Goal: Answer question/provide support: Share knowledge or assist other users

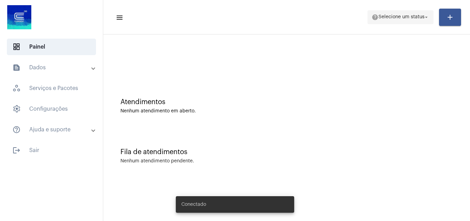
click at [403, 23] on span "help Selecione um status arrow_drop_down" at bounding box center [401, 17] width 58 height 12
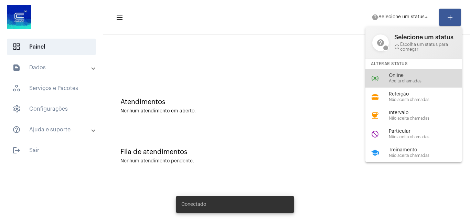
click at [384, 76] on div "online_prediction Online Aceita chamadas" at bounding box center [418, 78] width 107 height 19
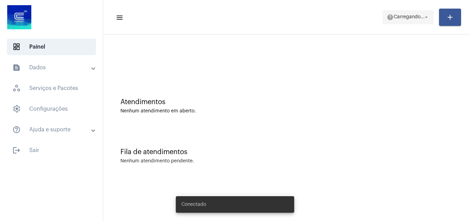
click at [405, 21] on span "help [PERSON_NAME]... arrow_drop_down" at bounding box center [408, 17] width 43 height 12
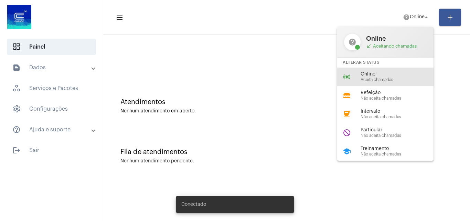
click at [369, 74] on span "Online" at bounding box center [400, 74] width 78 height 5
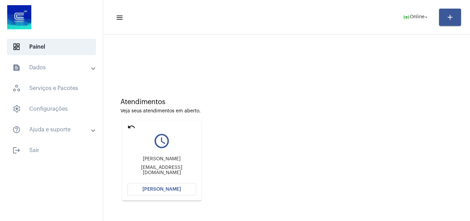
click at [172, 186] on span "[PERSON_NAME]" at bounding box center [161, 188] width 39 height 5
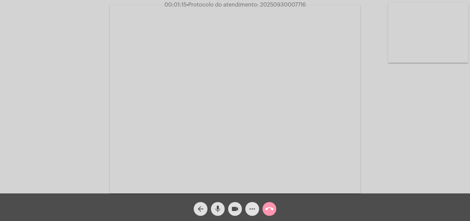
click at [251, 210] on mat-icon "more_horiz" at bounding box center [252, 208] width 8 height 8
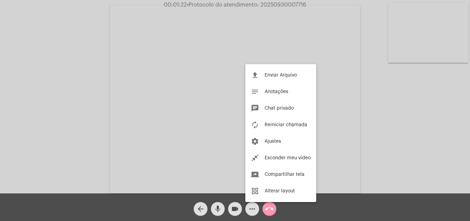
click at [410, 158] on div at bounding box center [235, 110] width 470 height 221
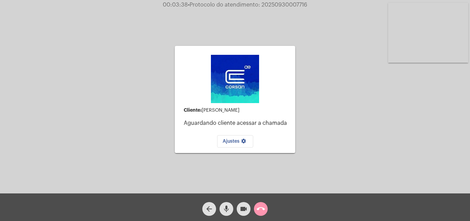
click at [258, 210] on mat-icon "call_end" at bounding box center [261, 208] width 8 height 8
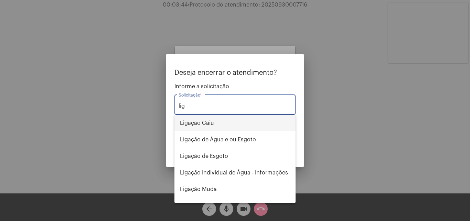
click at [199, 123] on span "Ligação Caiu" at bounding box center [235, 123] width 110 height 17
type input "Ligação Caiu"
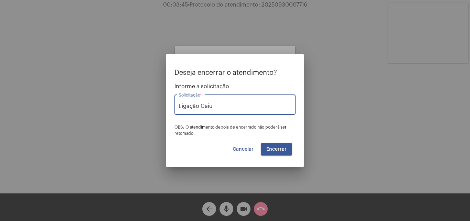
click at [278, 147] on span "Encerrar" at bounding box center [276, 149] width 20 height 5
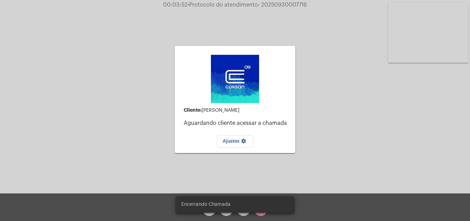
click at [278, 147] on mat-card "Cliente: vinicius zanatta Aguardando cliente acessar a chamada Ajustes settings" at bounding box center [235, 99] width 120 height 107
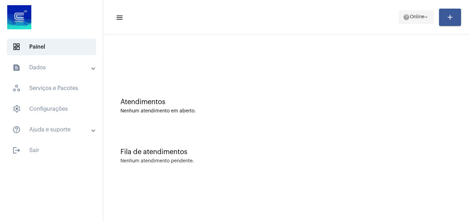
click at [416, 21] on span "help Online arrow_drop_down" at bounding box center [416, 17] width 26 height 12
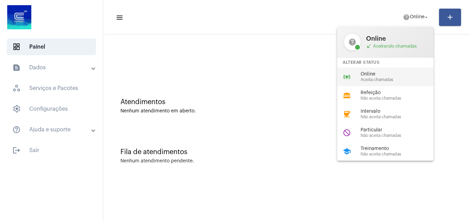
click at [368, 72] on span "Online" at bounding box center [400, 74] width 78 height 5
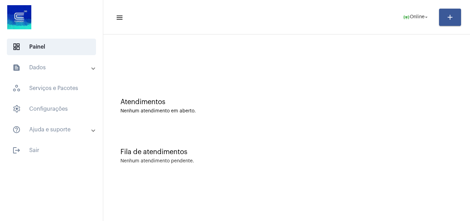
click at [413, 156] on div "Fila de atendimentos Nenhum atendimento pendente." at bounding box center [287, 152] width 360 height 50
click at [49, 74] on mat-expansion-panel-header "text_snippet_outlined Dados" at bounding box center [53, 67] width 99 height 17
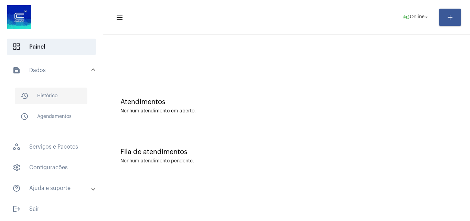
click at [58, 104] on span "history_outlined Histórico" at bounding box center [51, 95] width 73 height 17
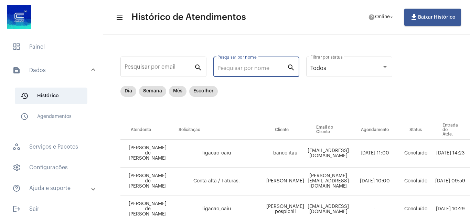
click at [246, 68] on input "Pesquisar por nome" at bounding box center [252, 68] width 70 height 6
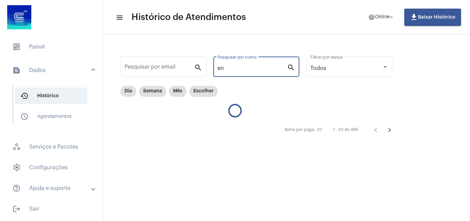
type input "e"
type input "d"
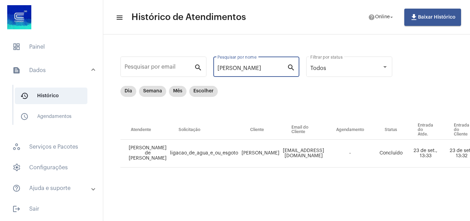
type input "denise"
drag, startPoint x: 267, startPoint y: 215, endPoint x: 282, endPoint y: 217, distance: 15.0
click at [282, 217] on mat-sidenav-content "menu Histórico de Atendimentos help Online arrow_drop_down file_download Baixar…" at bounding box center [286, 110] width 367 height 221
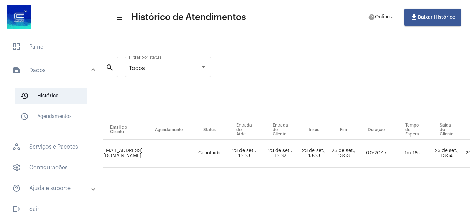
scroll to position [0, 294]
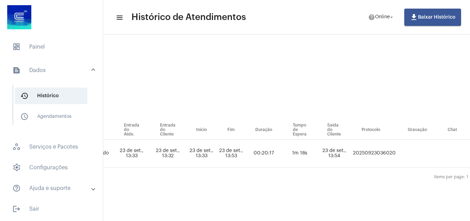
click at [357, 154] on td "20250923036020" at bounding box center [374, 153] width 46 height 28
copy td "20250923036020"
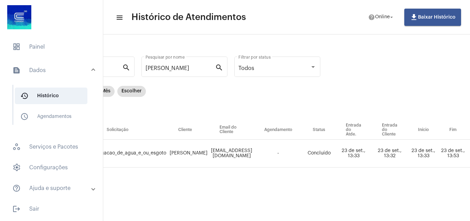
scroll to position [0, 28]
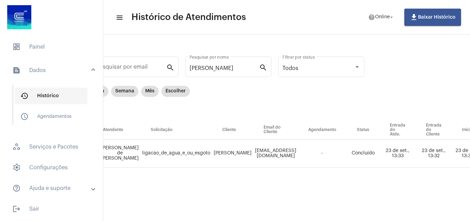
click at [70, 94] on span "history_outlined Histórico" at bounding box center [51, 95] width 73 height 17
click at [84, 74] on mat-panel-title "text_snippet_outlined Dados" at bounding box center [51, 70] width 79 height 8
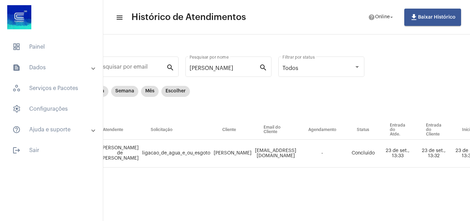
click at [41, 57] on mat-list "dashboard Painel text_snippet_outlined Dados history_outlined Histórico schedul…" at bounding box center [51, 97] width 103 height 122
click at [43, 52] on span "dashboard Painel" at bounding box center [51, 47] width 89 height 17
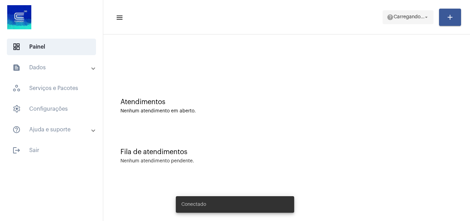
click at [404, 11] on span "help [PERSON_NAME]... arrow_drop_down" at bounding box center [408, 17] width 43 height 12
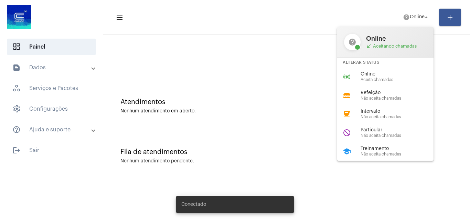
drag, startPoint x: 380, startPoint y: 68, endPoint x: 377, endPoint y: 74, distance: 6.3
click at [378, 72] on div "online_prediction Online Aceita chamadas" at bounding box center [390, 76] width 107 height 19
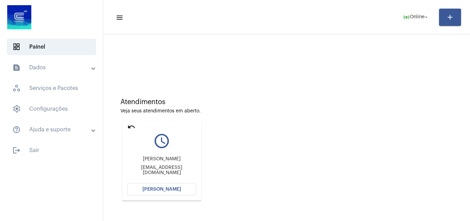
click at [148, 187] on span "[PERSON_NAME]" at bounding box center [161, 188] width 39 height 5
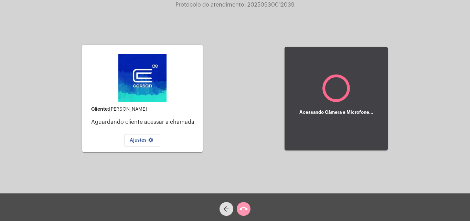
click at [424, 119] on div "Cliente: [PERSON_NAME] cliente acessar a chamada Ajustes settings Acessando Câm…" at bounding box center [235, 97] width 469 height 193
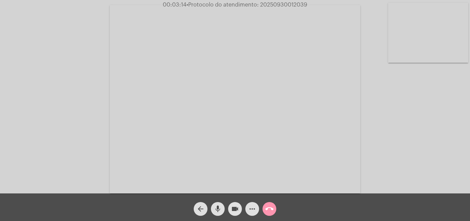
click at [252, 209] on mat-icon "more_horiz" at bounding box center [252, 208] width 8 height 8
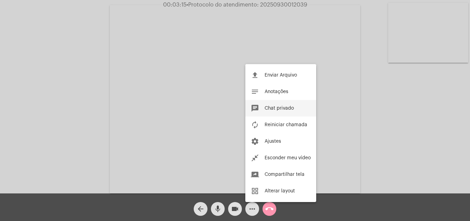
click at [279, 106] on span "Chat privado" at bounding box center [279, 108] width 29 height 5
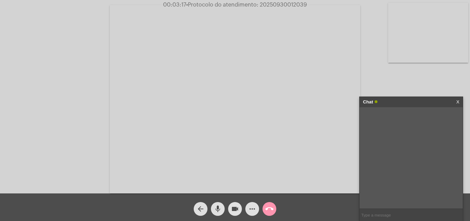
paste input "3537080"
click at [363, 213] on input "3537080" at bounding box center [411, 215] width 103 height 12
type input "20253537080"
click at [401, 216] on input "20253537080" at bounding box center [411, 215] width 103 height 12
click at [403, 115] on span "20253537080" at bounding box center [407, 116] width 28 height 5
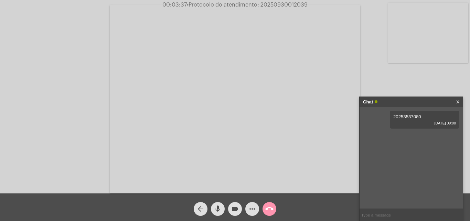
click at [403, 115] on span "20253537080" at bounding box center [407, 116] width 28 height 5
copy span "20253537080"
click at [371, 213] on input "text" at bounding box center [411, 215] width 103 height 12
paste input "20253537080"
type input "20253537080"
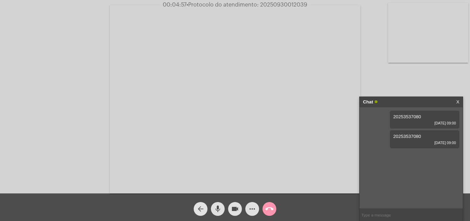
click at [203, 209] on mat-icon "arrow_back" at bounding box center [200, 208] width 8 height 8
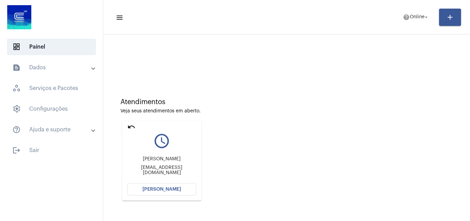
click at [153, 193] on button "Abrir Chamada" at bounding box center [161, 189] width 69 height 12
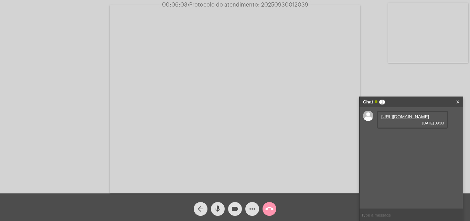
click at [403, 119] on link "https://neft-transfer-bucket.s3.amazonaws.com/temp-00fa2adc-6012-7d77-8fe8-58c3…" at bounding box center [405, 116] width 48 height 5
click at [407, 139] on link "https://neft-transfer-bucket.s3.amazonaws.com/temp-a8a6bcaa-da18-c023-ba8b-65ce…" at bounding box center [405, 135] width 48 height 5
click at [400, 168] on div "https://neft-transfer-bucket.s3.amazonaws.com/temp-9ed7a678-b295-8329-0d43-692d…" at bounding box center [413, 159] width 72 height 18
click at [396, 158] on link "https://neft-transfer-bucket.s3.amazonaws.com/temp-9ed7a678-b295-8329-0d43-692d…" at bounding box center [405, 155] width 48 height 5
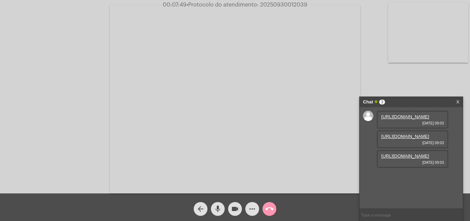
click at [399, 119] on link "https://neft-transfer-bucket.s3.amazonaws.com/temp-00fa2adc-6012-7d77-8fe8-58c3…" at bounding box center [405, 116] width 48 height 5
drag, startPoint x: 259, startPoint y: 4, endPoint x: 315, endPoint y: 7, distance: 56.2
click at [315, 7] on div "00:13:53 • Protocolo do atendimento: 20250930012039" at bounding box center [235, 5] width 470 height 6
copy span "20250930012039"
click at [377, 217] on input "text" at bounding box center [411, 215] width 103 height 12
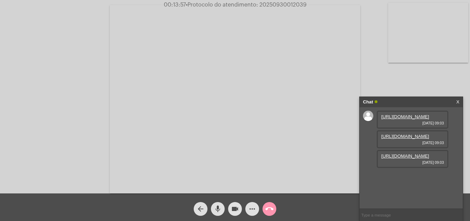
paste input "20250930012039"
type input "20250930012039"
click at [268, 205] on mat-icon "call_end" at bounding box center [269, 208] width 8 height 8
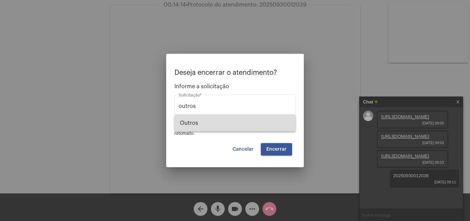
click at [197, 122] on span "Outros" at bounding box center [235, 123] width 110 height 17
type input "Outros"
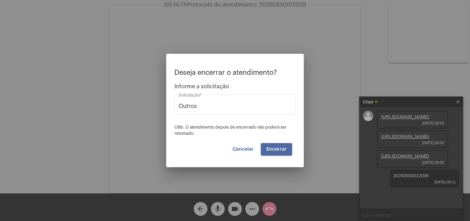
click at [276, 147] on span "Encerrar" at bounding box center [276, 149] width 20 height 5
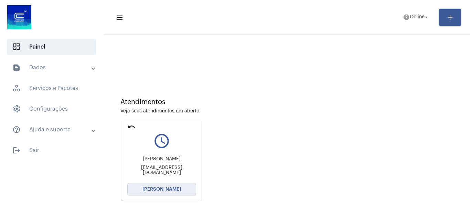
click at [163, 190] on span "[PERSON_NAME]" at bounding box center [161, 188] width 39 height 5
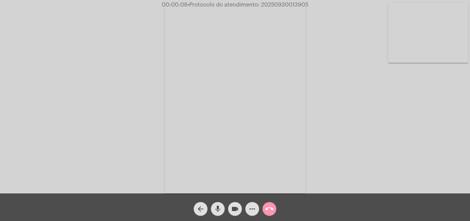
click at [464, 149] on div "Acessando Câmera e Microfone..." at bounding box center [235, 98] width 469 height 193
click at [80, 162] on div "Acessando Câmera e Microfone..." at bounding box center [235, 98] width 469 height 193
click at [251, 210] on mat-icon "more_horiz" at bounding box center [252, 208] width 8 height 8
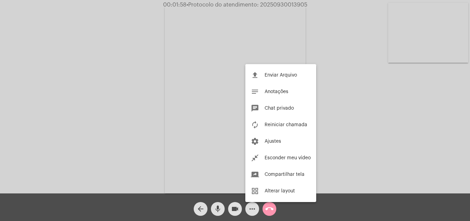
click at [318, 120] on div at bounding box center [235, 110] width 470 height 221
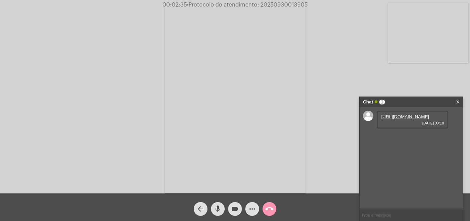
click at [411, 119] on link "https://neft-transfer-bucket.s3.amazonaws.com/temp-7be37001-6bc6-1d08-46dd-bf25…" at bounding box center [405, 116] width 48 height 5
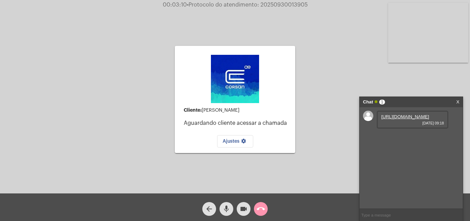
click at [316, 82] on div "Cliente: Násia Mendes Aguardando cliente acessar a chamada Ajustes settings Ace…" at bounding box center [235, 98] width 469 height 193
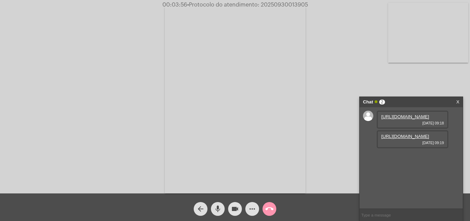
click at [403, 139] on link "https://neft-transfer-bucket.s3.amazonaws.com/temp-77f01690-6b62-916d-22f5-60bb…" at bounding box center [405, 135] width 48 height 5
click at [399, 158] on link "https://neft-transfer-bucket.s3.amazonaws.com/temp-c7f67f8f-fef1-2e6d-98f8-b4c9…" at bounding box center [405, 155] width 48 height 5
click at [399, 178] on link "https://neft-transfer-bucket.s3.amazonaws.com/temp-a1c36b29-e8c8-6558-7d88-c0f4…" at bounding box center [405, 175] width 48 height 5
click at [252, 209] on mat-icon "more_horiz" at bounding box center [252, 208] width 8 height 8
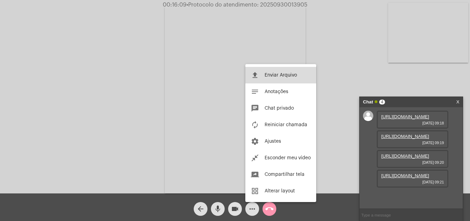
click at [272, 71] on button "file_upload Enviar Arquivo" at bounding box center [280, 75] width 71 height 17
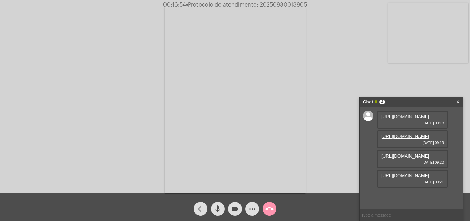
click at [246, 205] on div "more_horiz" at bounding box center [252, 206] width 17 height 17
click at [250, 206] on mat-icon "more_horiz" at bounding box center [252, 208] width 8 height 8
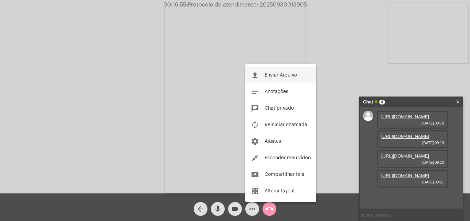
click at [270, 78] on button "file_upload Enviar Arquivo" at bounding box center [280, 75] width 71 height 17
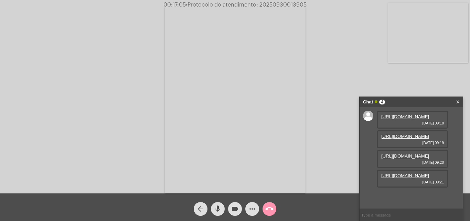
scroll to position [0, 0]
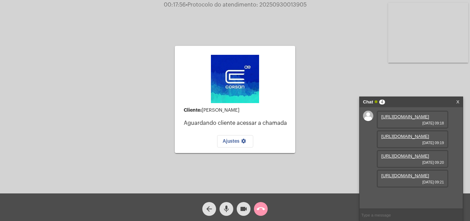
click at [209, 211] on mat-icon "arrow_back" at bounding box center [209, 208] width 8 height 8
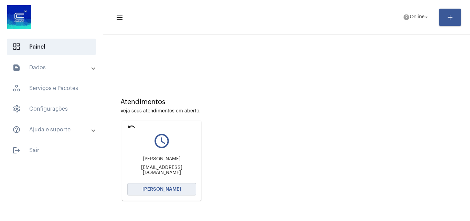
click at [146, 188] on span "Abrir Chamada" at bounding box center [161, 188] width 39 height 5
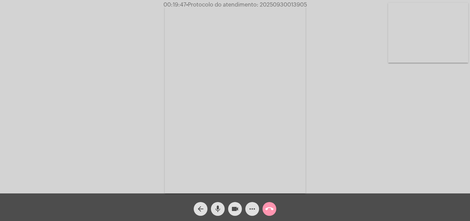
drag, startPoint x: 259, startPoint y: 4, endPoint x: 310, endPoint y: 4, distance: 50.2
click at [310, 4] on div "00:19:47 • Protocolo do atendimento: 20250930013905" at bounding box center [235, 5] width 470 height 6
click at [250, 207] on mat-icon "more_horiz" at bounding box center [252, 208] width 8 height 8
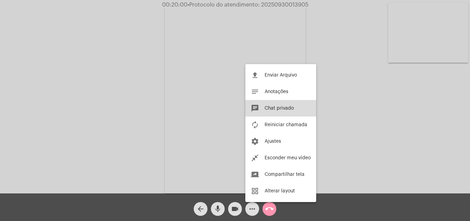
click at [272, 110] on span "Chat privado" at bounding box center [279, 108] width 29 height 5
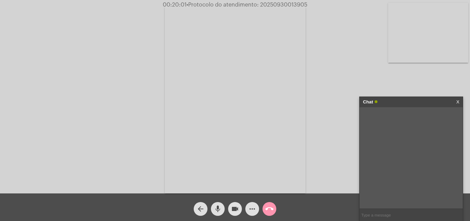
click at [371, 215] on input "text" at bounding box center [411, 215] width 103 height 12
paste input "2865257"
type input "2865257"
click at [337, 217] on app-call "00:20:04 • Protocolo do atendimento: 20250930013905 Acessando Câmera e Microfon…" at bounding box center [235, 110] width 470 height 221
click at [268, 208] on mat-icon "call_end" at bounding box center [269, 208] width 8 height 8
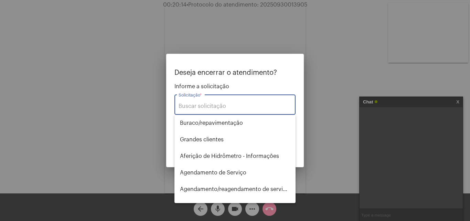
click at [194, 104] on input "Solicitação *" at bounding box center [235, 106] width 113 height 6
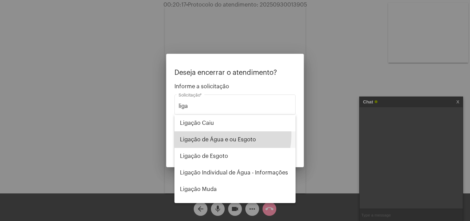
click at [209, 135] on span "Ligação de Água e ou Esgoto" at bounding box center [235, 139] width 110 height 17
type input "Ligação de Água e ou Esgoto"
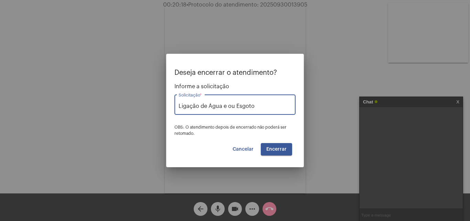
click at [272, 147] on span "Encerrar" at bounding box center [276, 149] width 20 height 5
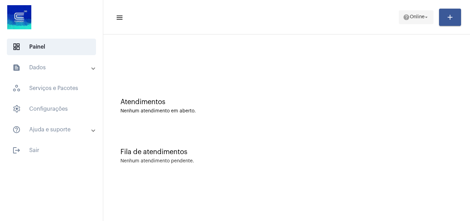
click at [410, 18] on span "Online" at bounding box center [417, 17] width 15 height 5
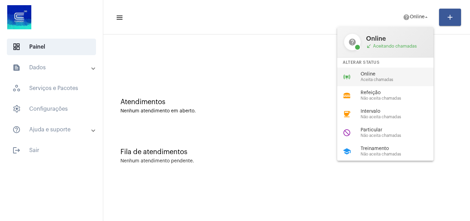
click at [368, 78] on span "Aceita chamadas" at bounding box center [400, 79] width 78 height 4
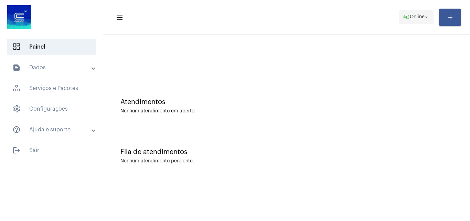
click at [405, 20] on mat-icon "online_prediction" at bounding box center [406, 17] width 7 height 7
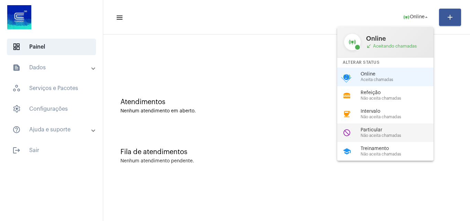
click at [379, 128] on span "Particular" at bounding box center [400, 129] width 78 height 5
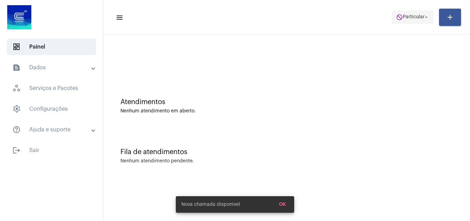
click at [398, 15] on mat-icon "do_not_disturb" at bounding box center [399, 17] width 7 height 7
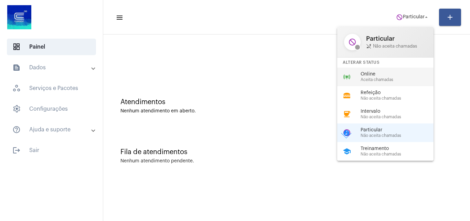
click at [375, 82] on span "Aceita chamadas" at bounding box center [400, 79] width 78 height 4
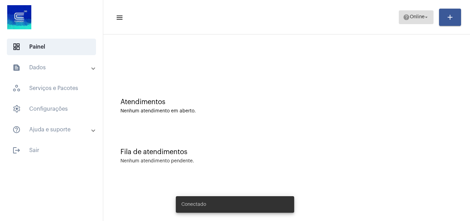
click at [409, 21] on span "help Online arrow_drop_down" at bounding box center [416, 17] width 26 height 12
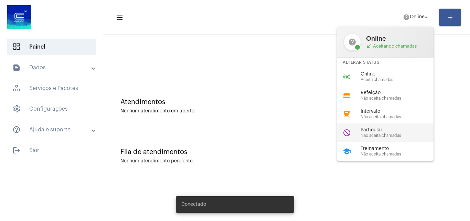
click at [385, 129] on span "Particular" at bounding box center [400, 129] width 78 height 5
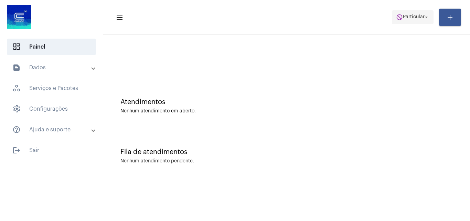
click at [398, 17] on mat-icon "do_not_disturb" at bounding box center [399, 17] width 7 height 7
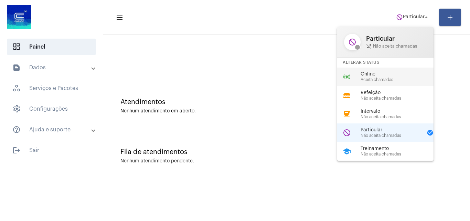
click at [362, 79] on span "Aceita chamadas" at bounding box center [400, 79] width 78 height 4
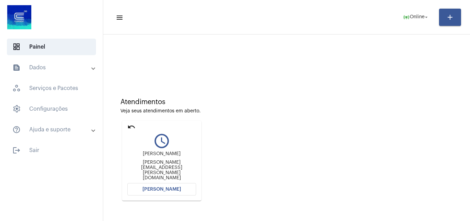
click at [160, 188] on span "[PERSON_NAME]" at bounding box center [161, 188] width 39 height 5
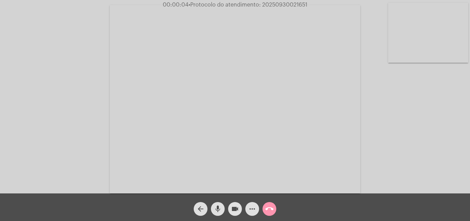
click at [462, 163] on div "Acessando Câmera e Microfone..." at bounding box center [235, 98] width 469 height 193
click at [254, 209] on mat-icon "more_horiz" at bounding box center [252, 208] width 8 height 8
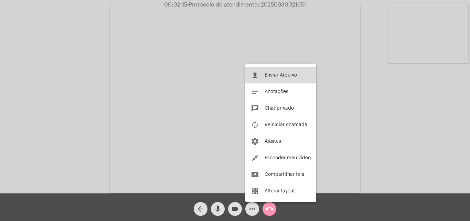
click at [282, 75] on span "Enviar Arquivo" at bounding box center [281, 75] width 32 height 5
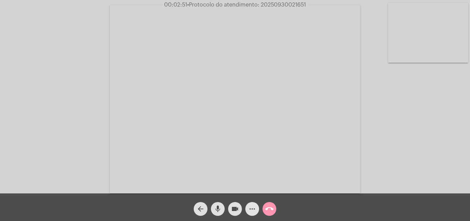
click at [251, 210] on mat-icon "more_horiz" at bounding box center [252, 208] width 8 height 8
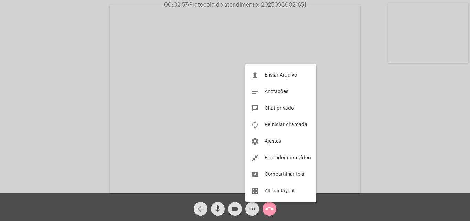
click at [273, 49] on div at bounding box center [235, 110] width 470 height 221
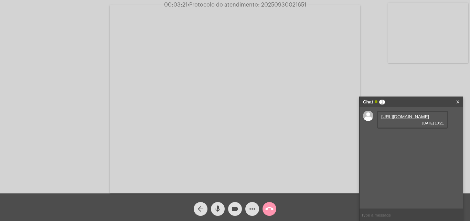
click at [396, 119] on link "https://neft-transfer-bucket.s3.amazonaws.com/temp-ee388695-a950-a540-11d7-accc…" at bounding box center [405, 116] width 48 height 5
click at [392, 139] on link "https://neft-transfer-bucket.s3.amazonaws.com/temp-2703ebe6-e2c9-2c52-a323-50ee…" at bounding box center [405, 135] width 48 height 5
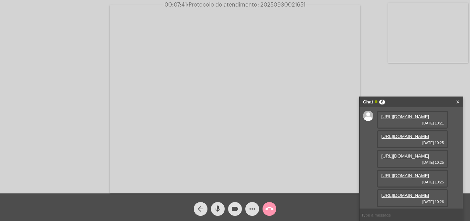
click at [403, 158] on link "https://neft-transfer-bucket.s3.amazonaws.com/temp-19f08838-fc15-cb8b-d26d-5395…" at bounding box center [405, 155] width 48 height 5
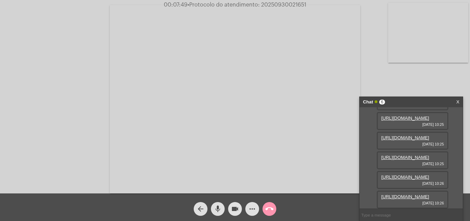
scroll to position [34, 0]
click at [401, 160] on link "https://neft-transfer-bucket.s3.amazonaws.com/temp-a1dc58a6-e9a8-e6b8-9d04-166b…" at bounding box center [405, 156] width 48 height 5
click at [399, 190] on div "https://neft-transfer-bucket.s3.amazonaws.com/temp-c079d6ce-edac-2232-2980-ac7b…" at bounding box center [413, 199] width 72 height 18
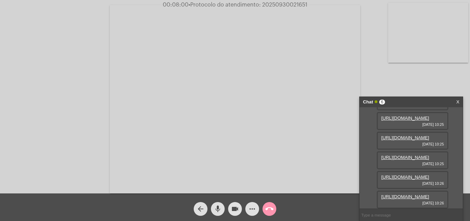
scroll to position [111, 0]
click at [399, 194] on link "https://neft-transfer-bucket.s3.amazonaws.com/temp-c079d6ce-edac-2232-2980-ac7b…" at bounding box center [405, 196] width 48 height 5
click at [253, 209] on mat-icon "more_horiz" at bounding box center [252, 208] width 8 height 8
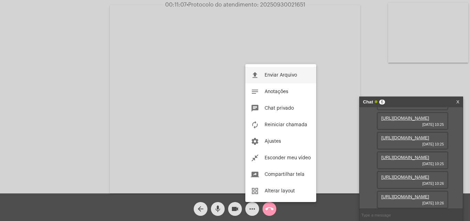
click at [277, 75] on span "Enviar Arquivo" at bounding box center [281, 75] width 32 height 5
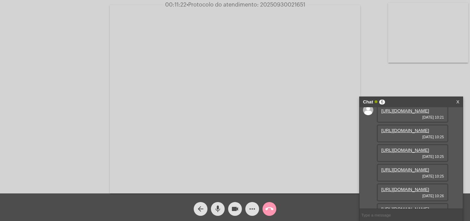
scroll to position [0, 0]
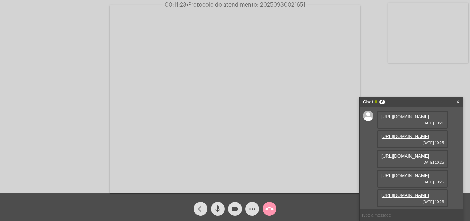
click at [392, 158] on link "https://neft-transfer-bucket.s3.amazonaws.com/temp-19f08838-fc15-cb8b-d26d-5395…" at bounding box center [405, 155] width 48 height 5
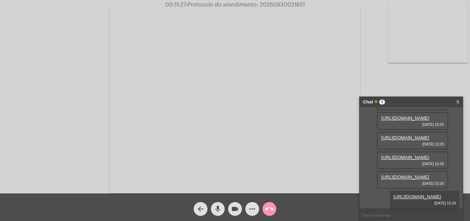
click at [397, 160] on link "https://neft-transfer-bucket.s3.amazonaws.com/temp-35326db6-60cc-741b-a7df-1070…" at bounding box center [405, 156] width 48 height 5
drag, startPoint x: 259, startPoint y: 6, endPoint x: 310, endPoint y: 6, distance: 50.6
click at [310, 6] on div "00:12:29 • Protocolo do atendimento: 20250930021651" at bounding box center [235, 5] width 470 height 6
copy span "20250930021651"
click at [375, 216] on input "text" at bounding box center [411, 215] width 103 height 12
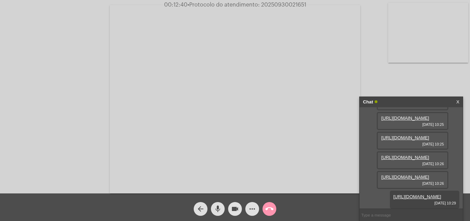
paste input "20250930021651"
type input "20250930021651"
click at [272, 209] on mat-icon "call_end" at bounding box center [269, 208] width 8 height 8
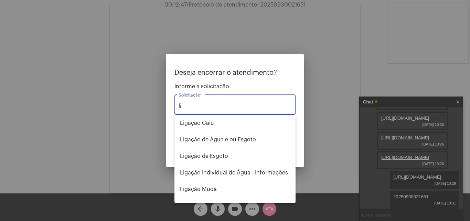
type input "l"
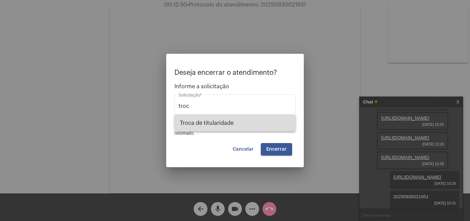
click at [207, 120] on span "Troca de titularidade" at bounding box center [235, 123] width 110 height 17
type input "Troca de titularidade"
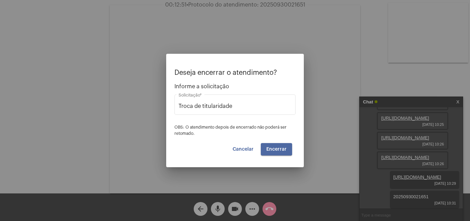
click at [265, 145] on button "Encerrar" at bounding box center [276, 149] width 31 height 12
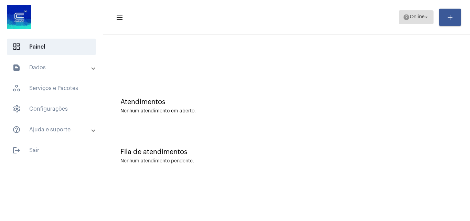
click at [403, 18] on mat-icon "help" at bounding box center [406, 17] width 7 height 7
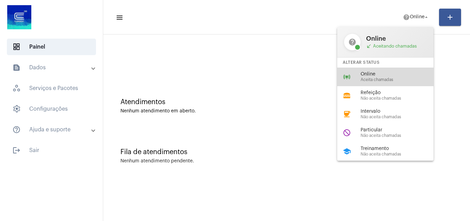
click at [368, 77] on span "Aceita chamadas" at bounding box center [400, 79] width 78 height 4
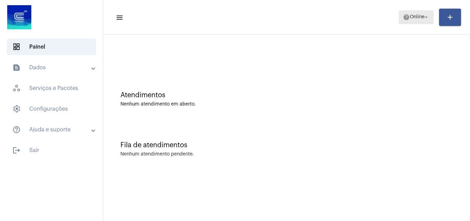
click at [412, 20] on span "help Online arrow_drop_down" at bounding box center [416, 17] width 26 height 12
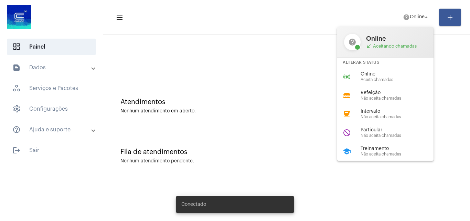
drag, startPoint x: 399, startPoint y: 67, endPoint x: 397, endPoint y: 73, distance: 6.5
click at [398, 71] on div "help Online call_received Aceitando chamadas Alterar Status online_prediction O…" at bounding box center [385, 93] width 96 height 133
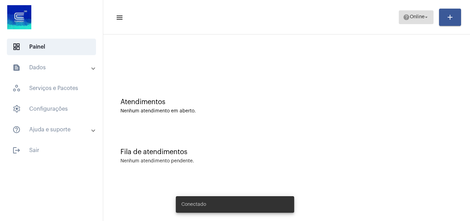
click at [403, 20] on mat-icon "help" at bounding box center [406, 17] width 7 height 7
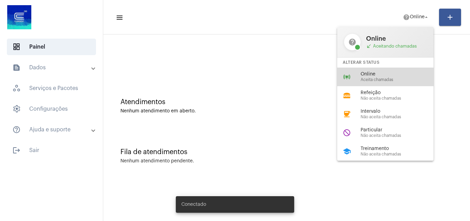
click at [396, 84] on div "online_prediction Online Aceita chamadas" at bounding box center [390, 76] width 107 height 19
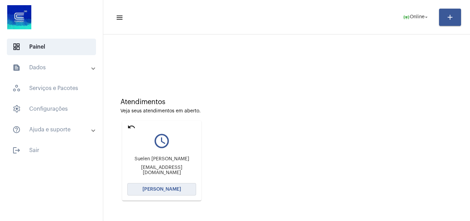
click at [174, 188] on span "[PERSON_NAME]" at bounding box center [161, 188] width 39 height 5
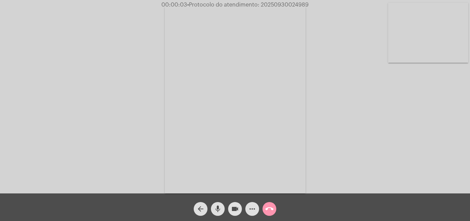
click at [458, 161] on div "Acessando Câmera e Microfone..." at bounding box center [235, 98] width 469 height 193
click at [249, 209] on mat-icon "more_horiz" at bounding box center [252, 208] width 8 height 8
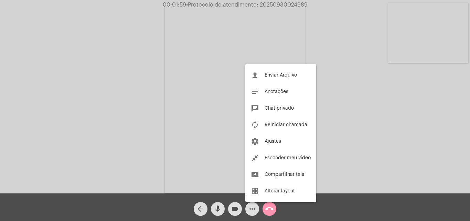
click at [347, 158] on div at bounding box center [235, 110] width 470 height 221
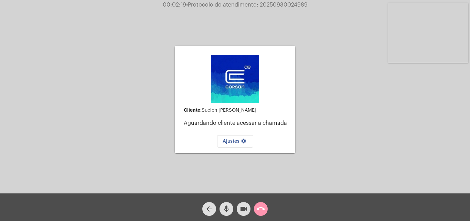
click at [225, 209] on mat-icon "mic" at bounding box center [226, 208] width 8 height 8
click at [243, 209] on mat-icon "videocam" at bounding box center [243, 208] width 8 height 8
click at [228, 209] on mat-icon "mic_off" at bounding box center [226, 208] width 8 height 8
click at [226, 211] on mat-icon "mic" at bounding box center [226, 208] width 8 height 8
click at [228, 211] on mat-icon "mic_off" at bounding box center [226, 208] width 8 height 8
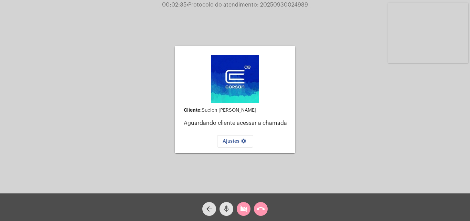
click at [243, 211] on mat-icon "videocam_off" at bounding box center [243, 208] width 8 height 8
click at [258, 207] on mat-icon "call_end" at bounding box center [261, 208] width 8 height 8
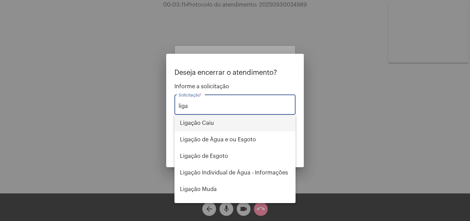
click at [212, 125] on span "Ligação Caiu" at bounding box center [235, 123] width 110 height 17
type input "Ligação Caiu"
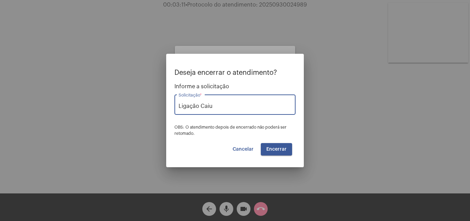
click at [275, 150] on span "Encerrar" at bounding box center [276, 149] width 20 height 5
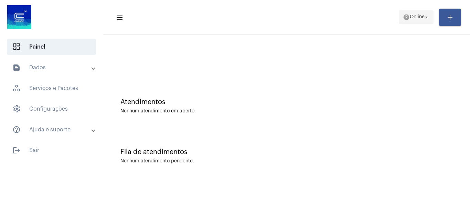
click at [431, 11] on button "help Online arrow_drop_down" at bounding box center [416, 17] width 35 height 14
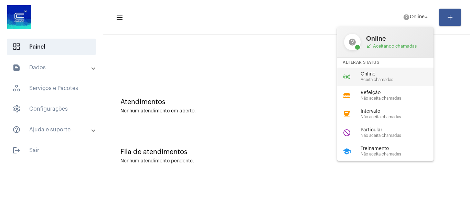
click at [384, 79] on span "Aceita chamadas" at bounding box center [400, 79] width 78 height 4
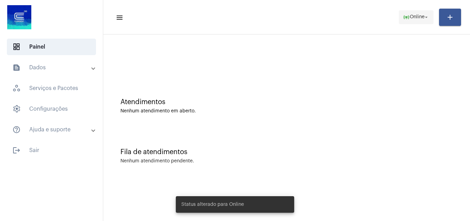
click at [421, 19] on span "online_prediction Online arrow_drop_down" at bounding box center [416, 17] width 26 height 12
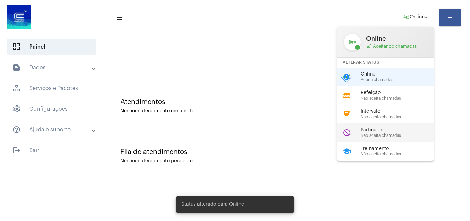
click at [375, 132] on div "Particular Não aceita chamadas" at bounding box center [400, 132] width 78 height 10
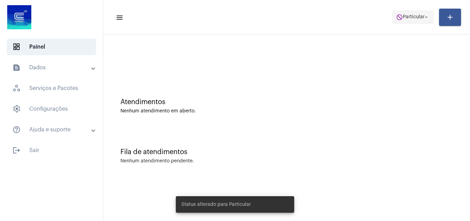
click at [411, 18] on span "Particular" at bounding box center [414, 17] width 22 height 5
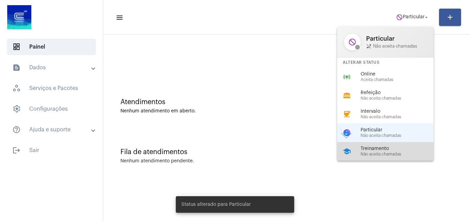
click at [361, 150] on span "Treinamento" at bounding box center [400, 148] width 78 height 5
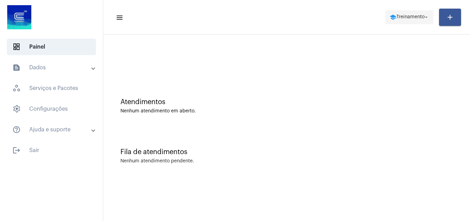
click at [400, 15] on span "Treinamento" at bounding box center [410, 17] width 28 height 5
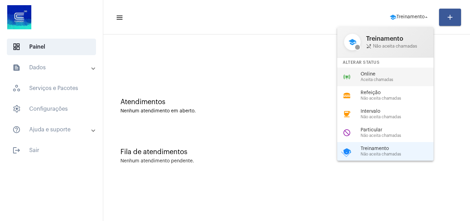
click at [374, 74] on span "Online" at bounding box center [400, 74] width 78 height 5
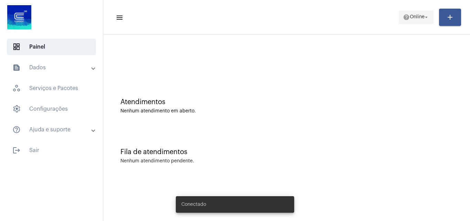
click at [403, 19] on mat-icon "help" at bounding box center [406, 17] width 7 height 7
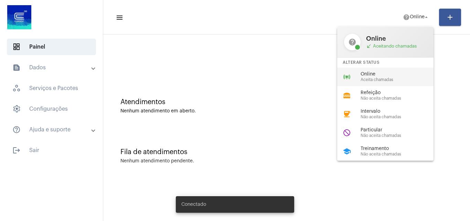
click at [381, 76] on span "Online" at bounding box center [400, 74] width 78 height 5
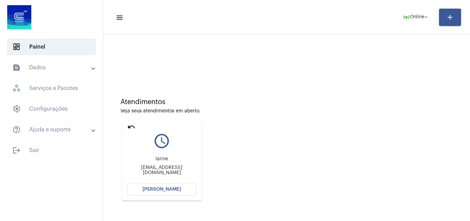
click at [163, 188] on span "[PERSON_NAME]" at bounding box center [161, 188] width 39 height 5
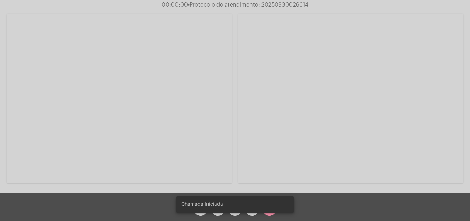
click at [464, 129] on div "Acessando Câmera e Microfone..." at bounding box center [235, 97] width 469 height 193
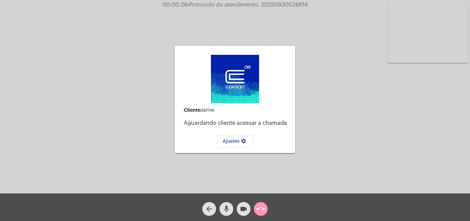
click at [212, 207] on mat-icon "arrow_back" at bounding box center [209, 208] width 8 height 8
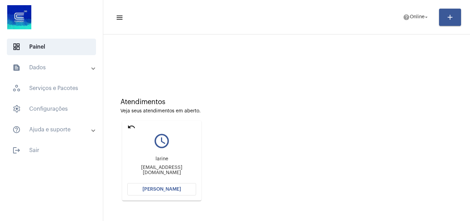
click at [154, 185] on button "[PERSON_NAME]" at bounding box center [161, 189] width 69 height 12
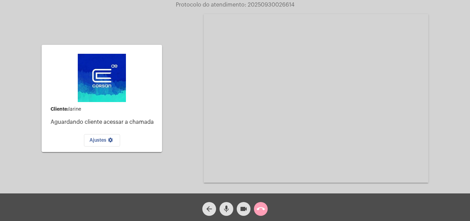
click at [262, 208] on mat-icon "call_end" at bounding box center [261, 208] width 8 height 8
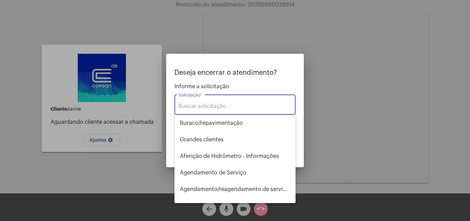
click at [227, 106] on input "Solicitação *" at bounding box center [235, 106] width 113 height 6
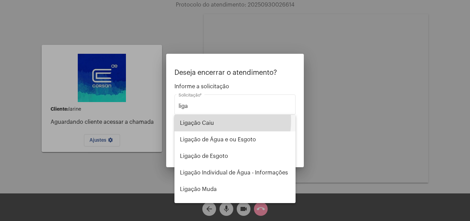
click at [211, 121] on span "Ligação Caiu" at bounding box center [235, 123] width 110 height 17
type input "Ligação Caiu"
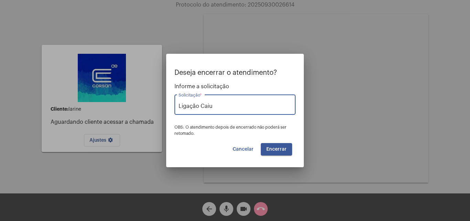
click at [277, 147] on span "Encerrar" at bounding box center [276, 149] width 20 height 5
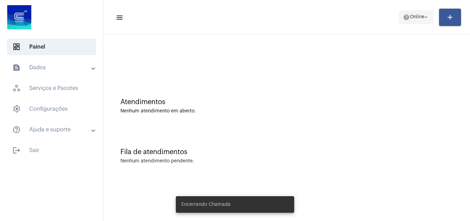
click at [414, 19] on span "Online" at bounding box center [417, 17] width 15 height 5
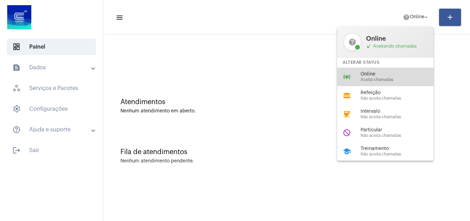
click at [371, 76] on span "Online" at bounding box center [400, 74] width 78 height 5
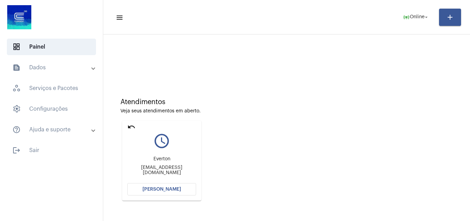
click at [159, 190] on span "[PERSON_NAME]" at bounding box center [161, 188] width 39 height 5
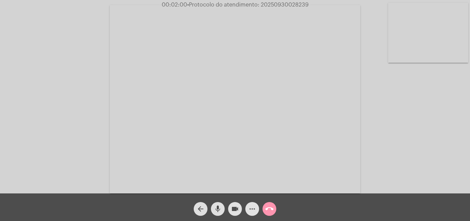
click at [253, 210] on mat-icon "more_horiz" at bounding box center [252, 208] width 8 height 8
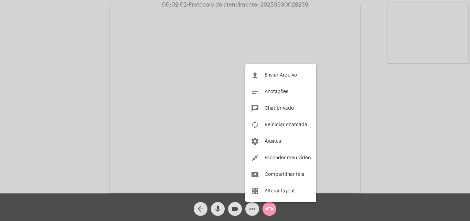
click at [290, 45] on div at bounding box center [235, 110] width 470 height 221
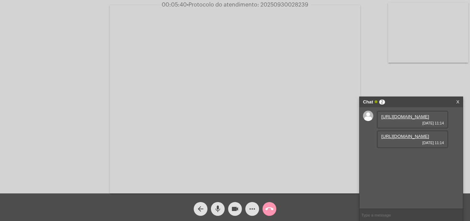
click at [252, 210] on mat-icon "more_horiz" at bounding box center [252, 208] width 8 height 8
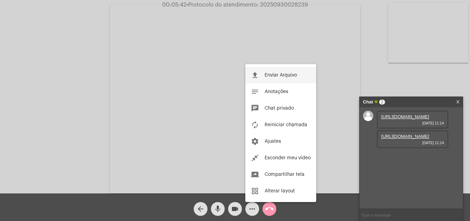
click at [275, 73] on span "Enviar Arquivo" at bounding box center [281, 75] width 32 height 5
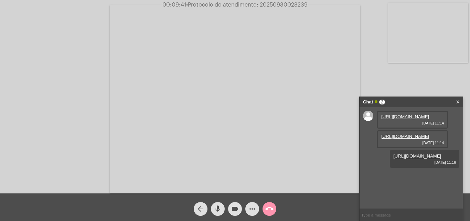
drag, startPoint x: 260, startPoint y: 5, endPoint x: 306, endPoint y: 0, distance: 46.4
click at [306, 0] on html "00:09:41 • Protocolo do atendimento: 20250930028239 Acessando Câmera e Microfon…" at bounding box center [235, 110] width 470 height 221
copy app-call "20250930028239"
click at [374, 213] on input "text" at bounding box center [411, 215] width 103 height 12
paste input "20250930028239"
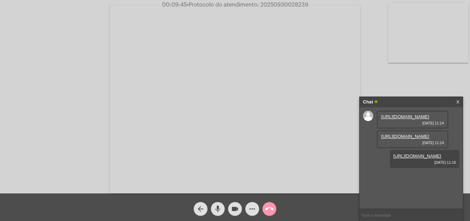
type input "20250930028239"
click at [269, 209] on mat-icon "call_end" at bounding box center [269, 208] width 8 height 8
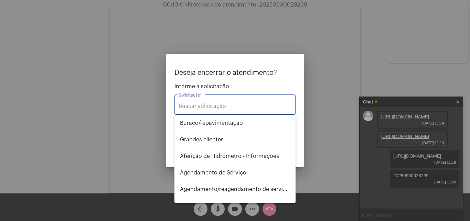
click at [219, 105] on input "Solicitação *" at bounding box center [235, 106] width 113 height 6
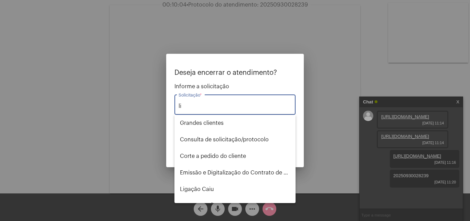
type input "l"
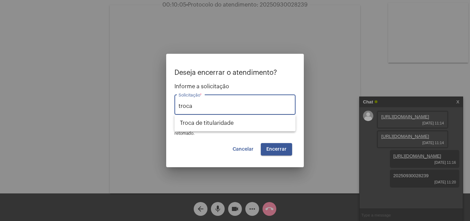
click at [213, 133] on div "Deseja encerrar o atendimento? Informe a solicitação troca Solicitação * OBS: O…" at bounding box center [234, 102] width 121 height 67
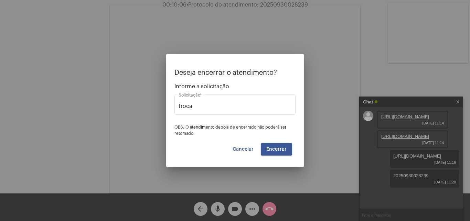
click at [217, 123] on mat-form-field "troca Solicitação *" at bounding box center [234, 108] width 121 height 31
click at [211, 111] on div "troca Solicitação *" at bounding box center [235, 104] width 113 height 22
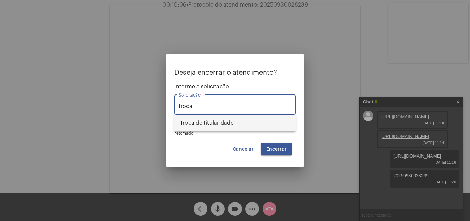
drag, startPoint x: 211, startPoint y: 121, endPoint x: 247, endPoint y: 133, distance: 38.0
click at [213, 125] on span "Troca de titularidade" at bounding box center [235, 123] width 110 height 17
type input "Troca de titularidade"
click at [279, 148] on span "Encerrar" at bounding box center [276, 149] width 20 height 5
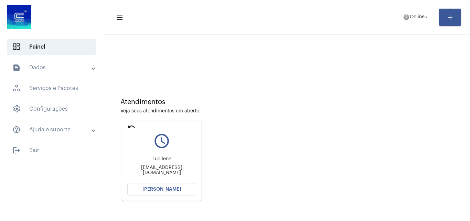
click at [161, 194] on button "[PERSON_NAME]" at bounding box center [161, 189] width 69 height 12
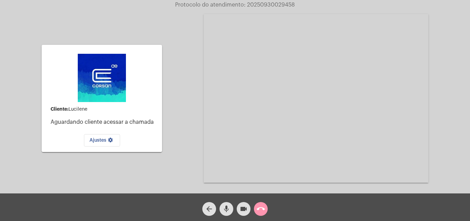
click at [205, 207] on button "arrow_back" at bounding box center [209, 209] width 14 height 14
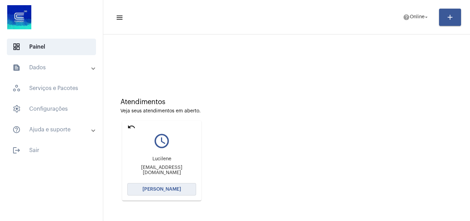
click at [182, 188] on button "[PERSON_NAME]" at bounding box center [161, 189] width 69 height 12
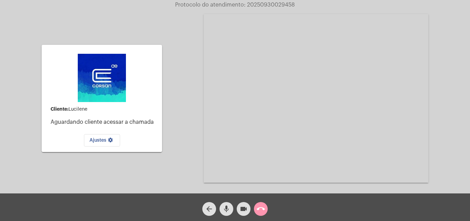
click at [262, 207] on mat-icon "call_end" at bounding box center [261, 208] width 8 height 8
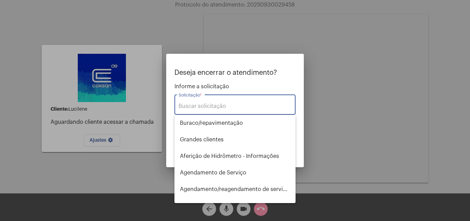
click at [213, 106] on input "Solicitação *" at bounding box center [235, 106] width 113 height 6
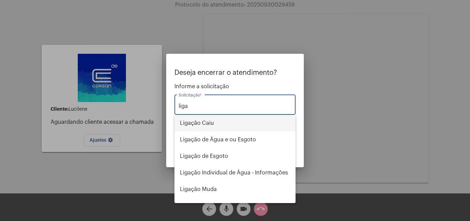
click at [205, 121] on span "Ligação Caiu" at bounding box center [235, 123] width 110 height 17
type input "Ligação Caiu"
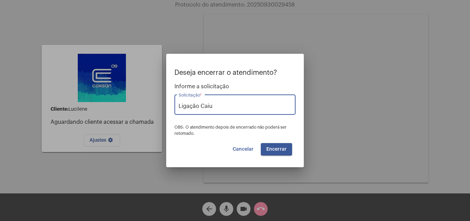
click at [269, 150] on span "Encerrar" at bounding box center [276, 149] width 20 height 5
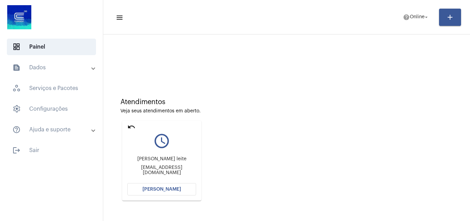
click at [165, 191] on span "[PERSON_NAME]" at bounding box center [161, 188] width 39 height 5
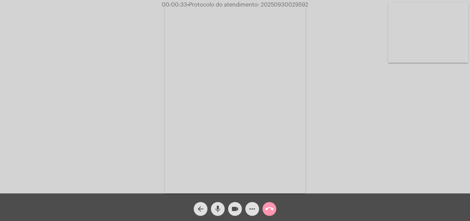
click at [457, 135] on div "Acessando Câmera e Microfone..." at bounding box center [235, 98] width 469 height 193
click at [218, 206] on mat-icon "mic" at bounding box center [218, 208] width 8 height 8
click at [234, 210] on mat-icon "videocam" at bounding box center [235, 208] width 8 height 8
click at [217, 214] on span "mic_off" at bounding box center [218, 209] width 8 height 14
click at [236, 209] on mat-icon "videocam_off" at bounding box center [235, 208] width 8 height 8
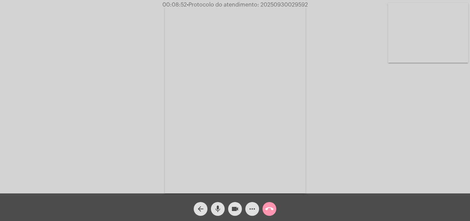
drag, startPoint x: 259, startPoint y: 4, endPoint x: 312, endPoint y: 6, distance: 52.7
click at [312, 6] on div "00:08:52 • Protocolo do atendimento: 20250930029592" at bounding box center [235, 5] width 470 height 6
drag, startPoint x: 281, startPoint y: 1, endPoint x: 273, endPoint y: 20, distance: 21.4
click at [271, 37] on video at bounding box center [235, 99] width 141 height 188
click at [131, 69] on video at bounding box center [105, 98] width 141 height 188
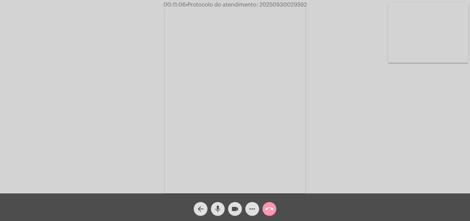
click at [249, 208] on mat-icon "more_horiz" at bounding box center [252, 208] width 8 height 8
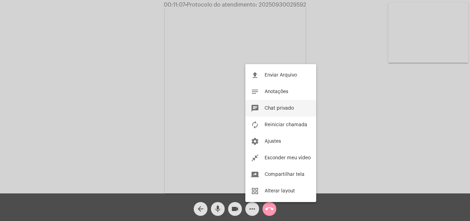
click at [272, 111] on button "chat Chat privado" at bounding box center [280, 108] width 71 height 17
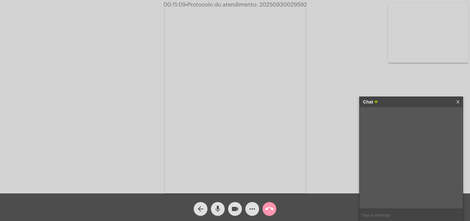
drag, startPoint x: 383, startPoint y: 121, endPoint x: 397, endPoint y: 213, distance: 92.6
click at [400, 204] on div at bounding box center [411, 157] width 103 height 101
click at [396, 213] on input "text" at bounding box center [411, 215] width 103 height 12
paste input "Entrada + 10 parcelas de R$ 54,39"
drag, startPoint x: 379, startPoint y: 215, endPoint x: 387, endPoint y: 220, distance: 9.6
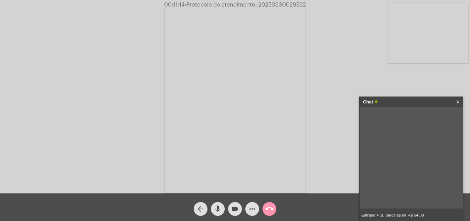
click at [379, 215] on input "Entrada + 10 parcelas de R$ 54,39" at bounding box center [411, 215] width 103 height 12
type input "Entrada 55,00 x10 parcelas de R$ 54,39"
click at [439, 215] on input "Entrada 55,00 x10 parcelas de R$ 54,39" at bounding box center [411, 215] width 103 height 12
paste input "Entrada + 15 parcelas de R$ 37,90"
drag, startPoint x: 381, startPoint y: 215, endPoint x: 385, endPoint y: 220, distance: 6.1
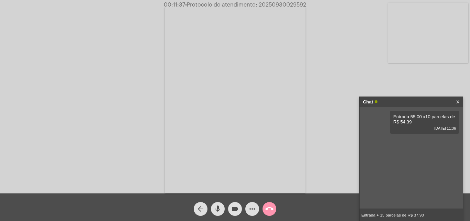
click at [381, 215] on input "Entrada + 15 parcelas de R$ 37,90" at bounding box center [411, 215] width 103 height 12
type input "Entrada x15 parcelas de R$ 37,90"
click at [265, 5] on span "• Protocolo do atendimento: 20250930029592" at bounding box center [246, 5] width 121 height 6
copy span "20250930029592"
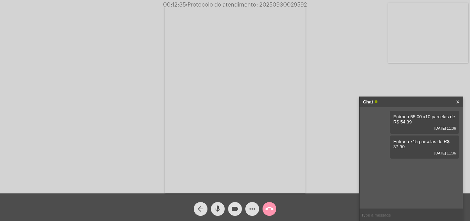
click at [379, 217] on input "text" at bounding box center [411, 215] width 103 height 12
paste input "20250930029592"
type input "20250930029592"
click at [270, 209] on mat-icon "call_end" at bounding box center [269, 208] width 8 height 8
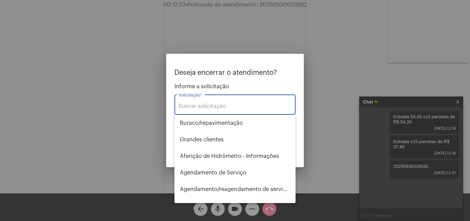
click at [211, 104] on input "Solicitação *" at bounding box center [235, 106] width 113 height 6
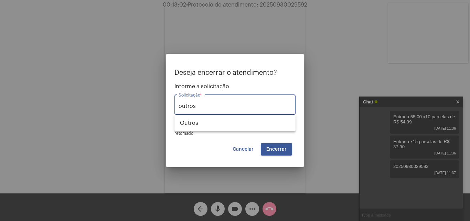
click at [200, 136] on div "Deseja encerrar o atendimento? Informe a solicitação outros Solicitação * OBS: …" at bounding box center [234, 112] width 121 height 86
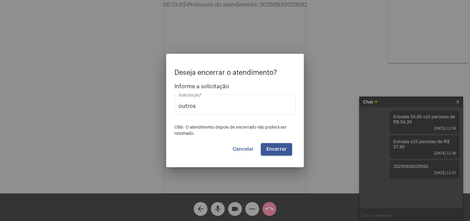
click at [203, 120] on div "outros Solicitação *" at bounding box center [234, 108] width 121 height 28
click at [203, 108] on input "outros" at bounding box center [235, 106] width 113 height 6
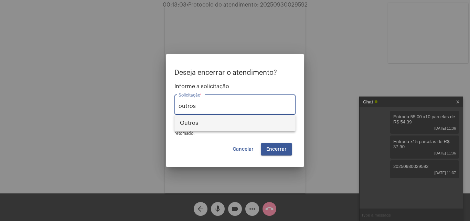
click at [202, 119] on span "Outros" at bounding box center [235, 123] width 110 height 17
type input "Outros"
click at [267, 142] on div "Deseja encerrar o atendimento? Informe a solicitação Outros Solicitação * OBS: …" at bounding box center [234, 112] width 121 height 86
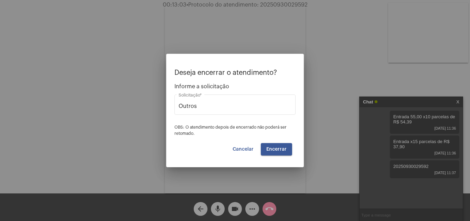
click at [272, 148] on span "Encerrar" at bounding box center [276, 149] width 20 height 5
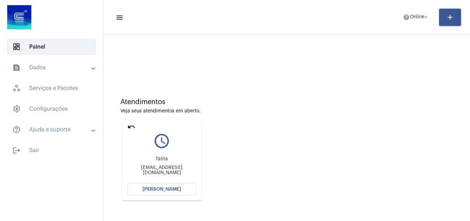
click at [152, 190] on span "[PERSON_NAME]" at bounding box center [161, 188] width 39 height 5
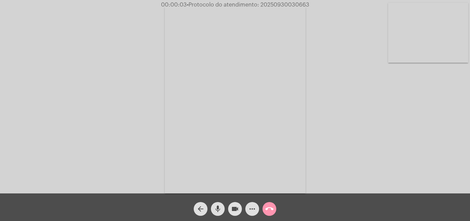
click at [467, 131] on div "Acessando Câmera e Microfone..." at bounding box center [235, 98] width 469 height 193
click at [159, 47] on div "Acessando Câmera e Microfone..." at bounding box center [235, 98] width 469 height 193
drag, startPoint x: 259, startPoint y: 5, endPoint x: 308, endPoint y: 4, distance: 48.5
click at [310, 4] on span "00:09:44 • Protocolo do atendimento: 20250930030663" at bounding box center [235, 4] width 153 height 7
click at [268, 5] on span "• Protocolo do atendimento: 20250930030663" at bounding box center [247, 5] width 122 height 6
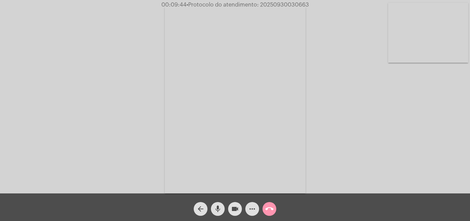
click at [268, 5] on span "• Protocolo do atendimento: 20250930030663" at bounding box center [247, 5] width 122 height 6
copy span "20250930030663"
click at [251, 207] on mat-icon "more_horiz" at bounding box center [252, 208] width 8 height 8
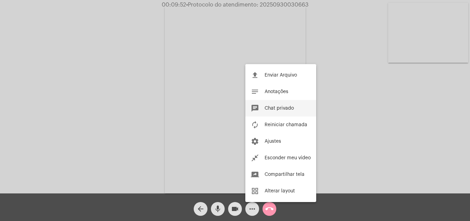
click at [273, 106] on span "Chat privado" at bounding box center [279, 108] width 29 height 5
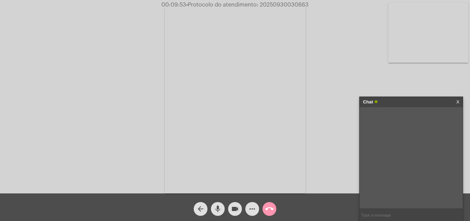
click at [371, 217] on input "text" at bounding box center [411, 215] width 103 height 12
drag, startPoint x: 371, startPoint y: 217, endPoint x: 222, endPoint y: 185, distance: 152.3
click at [213, 187] on video at bounding box center [235, 99] width 141 height 188
click at [384, 216] on input "text" at bounding box center [411, 215] width 103 height 12
paste input "20250930030663"
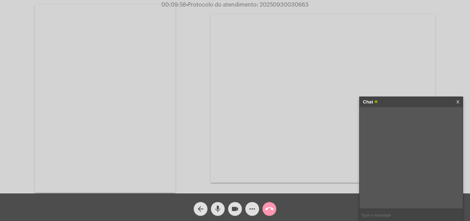
type input "20250930030663"
click at [151, 123] on video at bounding box center [105, 98] width 141 height 188
click at [271, 210] on mat-icon "call_end" at bounding box center [269, 208] width 8 height 8
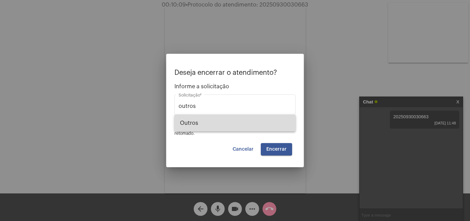
click at [199, 117] on span "Outros" at bounding box center [235, 123] width 110 height 17
type input "Outros"
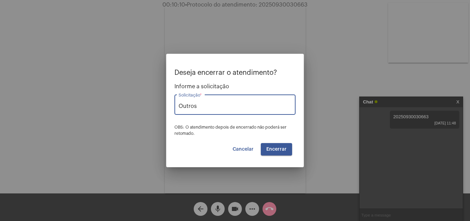
click at [272, 149] on span "Encerrar" at bounding box center [276, 149] width 20 height 5
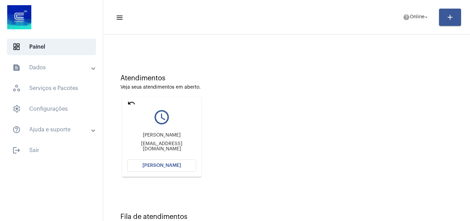
scroll to position [49, 0]
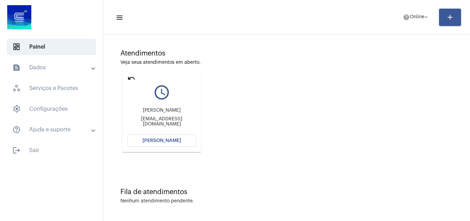
click at [163, 140] on span "[PERSON_NAME]" at bounding box center [161, 140] width 39 height 5
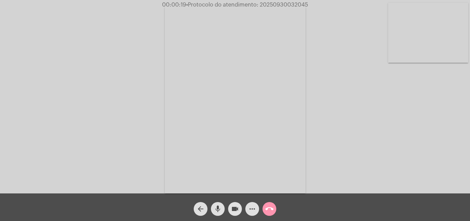
click at [420, 162] on div "Acessando Câmera e Microfone..." at bounding box center [235, 98] width 469 height 193
click at [250, 208] on mat-icon "more_horiz" at bounding box center [252, 208] width 8 height 8
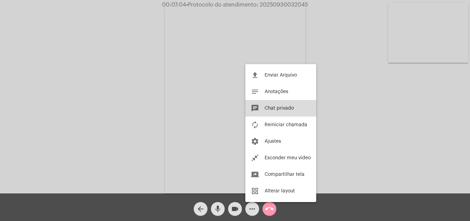
click at [278, 108] on span "Chat privado" at bounding box center [279, 108] width 29 height 5
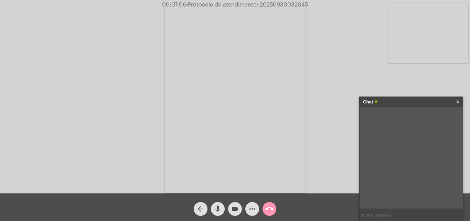
paste input "Art. 45. As edificações permanentes urbanas serão conectadas às redes públicas …"
type input "Art. 45. As edificações permanentes urbanas serão conectadas às redes públicas …"
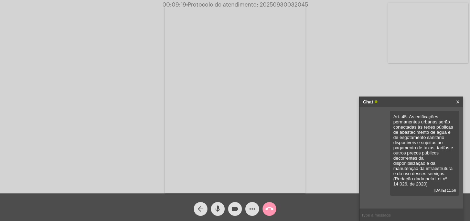
click at [249, 211] on mat-icon "more_horiz" at bounding box center [252, 208] width 8 height 8
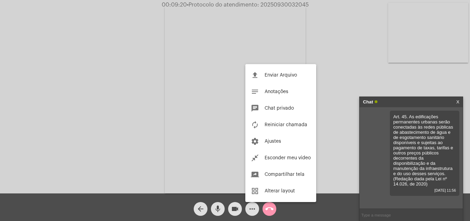
drag, startPoint x: 271, startPoint y: 63, endPoint x: 272, endPoint y: 67, distance: 3.9
click at [270, 64] on div at bounding box center [235, 110] width 470 height 221
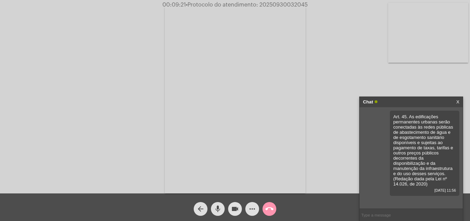
click at [275, 72] on video at bounding box center [235, 99] width 141 height 188
click at [251, 209] on mat-icon "more_horiz" at bounding box center [252, 208] width 8 height 8
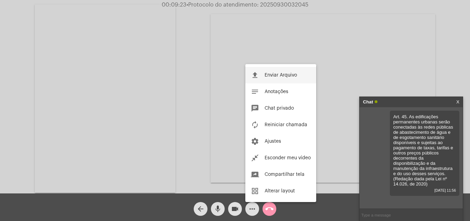
click at [274, 74] on span "Enviar Arquivo" at bounding box center [281, 75] width 32 height 5
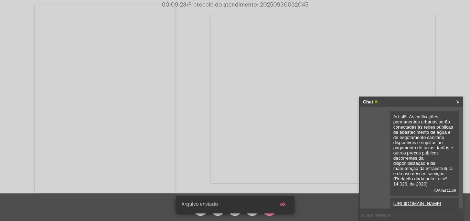
scroll to position [22, 0]
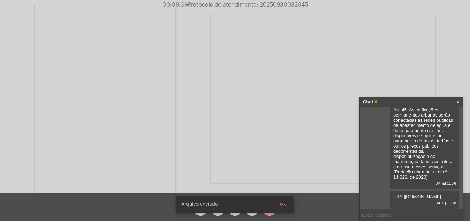
click at [114, 112] on video at bounding box center [105, 98] width 141 height 188
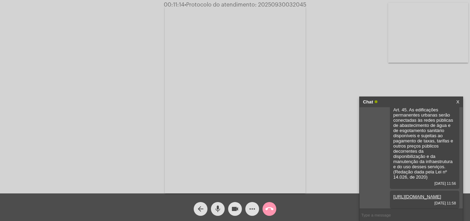
drag, startPoint x: 258, startPoint y: 6, endPoint x: 306, endPoint y: 5, distance: 48.2
click at [306, 5] on span "00:11:14 • Protocolo do atendimento: 20250930032045" at bounding box center [235, 4] width 148 height 7
copy span "20250930032045"
click at [378, 216] on input "text" at bounding box center [411, 215] width 103 height 12
paste input "20250930032045"
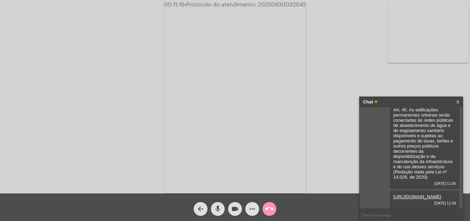
type input "20250930032045"
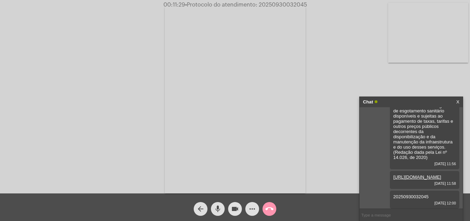
click at [268, 207] on mat-icon "call_end" at bounding box center [269, 208] width 8 height 8
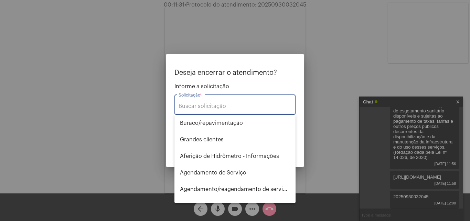
click at [211, 108] on input "Solicitação *" at bounding box center [235, 106] width 113 height 6
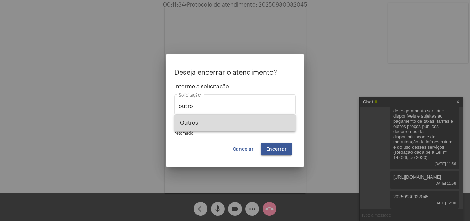
click at [208, 115] on span "Outros" at bounding box center [235, 123] width 110 height 17
type input "Outros"
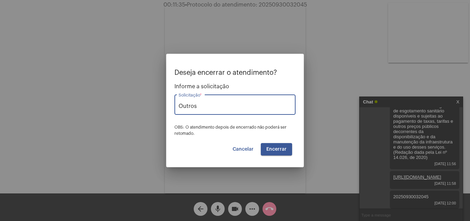
click at [273, 149] on span "Encerrar" at bounding box center [276, 149] width 20 height 5
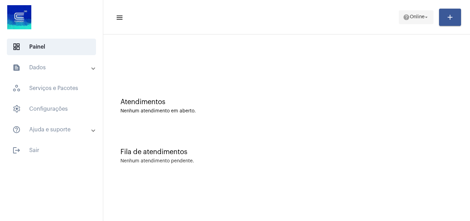
click at [403, 20] on mat-icon "help" at bounding box center [406, 17] width 7 height 7
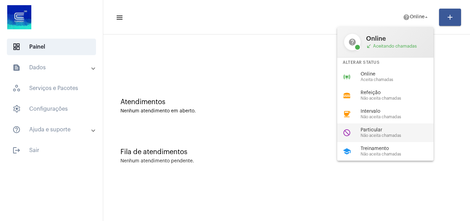
click at [372, 133] on span "Não aceita chamadas" at bounding box center [400, 135] width 78 height 4
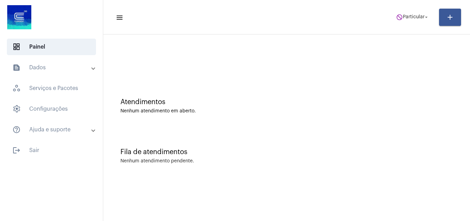
drag, startPoint x: 434, startPoint y: 20, endPoint x: 421, endPoint y: 19, distance: 13.1
click at [433, 20] on app-status-menu "do_not_disturb Particular arrow_drop_down" at bounding box center [415, 17] width 47 height 14
click at [421, 19] on span "Particular" at bounding box center [414, 17] width 22 height 5
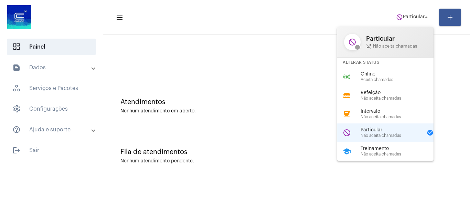
drag, startPoint x: 396, startPoint y: 75, endPoint x: 381, endPoint y: 72, distance: 15.0
click at [393, 77] on div "Online Aceita chamadas" at bounding box center [400, 77] width 78 height 10
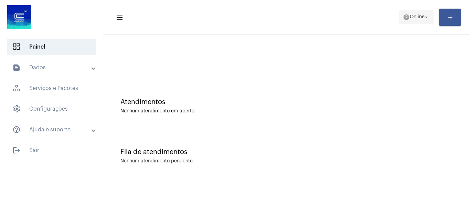
click at [403, 19] on mat-icon "help" at bounding box center [406, 17] width 7 height 7
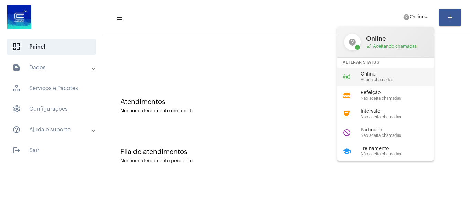
click at [361, 78] on span "Aceita chamadas" at bounding box center [400, 79] width 78 height 4
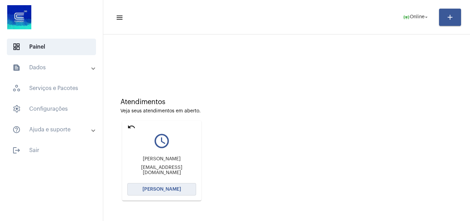
click at [161, 192] on button "[PERSON_NAME]" at bounding box center [161, 189] width 69 height 12
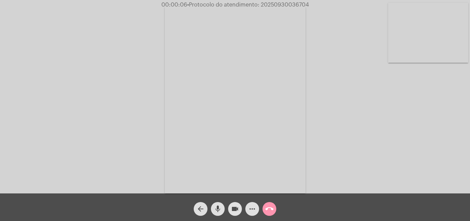
click at [444, 170] on div "Acessando Câmera e Microfone..." at bounding box center [235, 98] width 469 height 193
drag, startPoint x: 260, startPoint y: 5, endPoint x: 315, endPoint y: 4, distance: 55.1
click at [315, 4] on div "00:05:24 • Protocolo do atendimento: 20250930036704" at bounding box center [235, 5] width 470 height 6
copy span "20250930036704"
click at [252, 208] on mat-icon "more_horiz" at bounding box center [252, 208] width 8 height 8
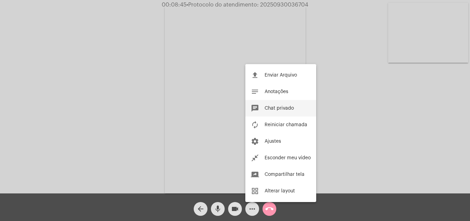
click at [276, 108] on span "Chat privado" at bounding box center [279, 108] width 29 height 5
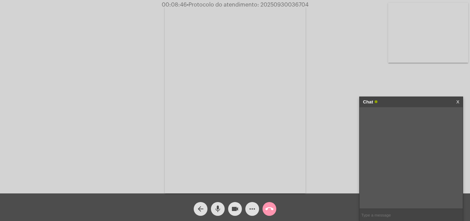
click at [374, 214] on input "text" at bounding box center [411, 215] width 103 height 12
paste input "20250930036704"
type input "20250930036704"
drag, startPoint x: 257, startPoint y: 4, endPoint x: 274, endPoint y: 7, distance: 16.7
click at [274, 7] on span "• Protocolo do atendimento: 20250930036704" at bounding box center [247, 5] width 122 height 6
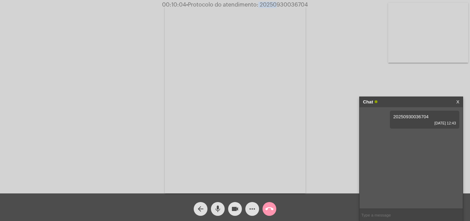
click at [259, 45] on video at bounding box center [235, 99] width 141 height 188
click at [121, 79] on video at bounding box center [105, 98] width 141 height 188
click at [267, 210] on mat-icon "call_end" at bounding box center [269, 208] width 8 height 8
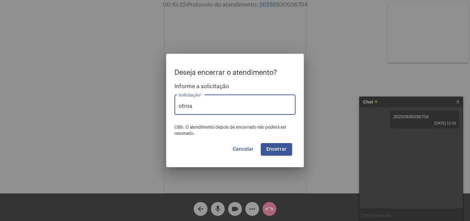
click at [221, 104] on input "otros" at bounding box center [235, 106] width 113 height 6
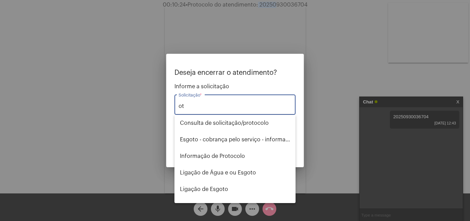
type input "o"
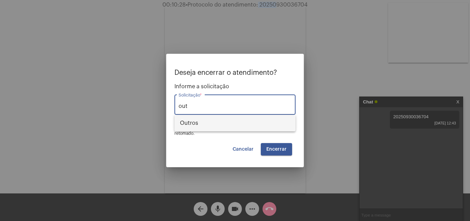
click at [206, 121] on span "Outros" at bounding box center [235, 123] width 110 height 17
type input "Outros"
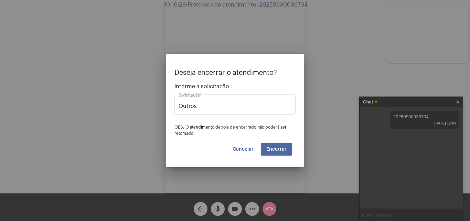
click at [283, 148] on span "Encerrar" at bounding box center [276, 149] width 20 height 5
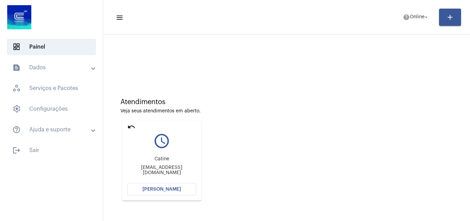
click at [130, 126] on mat-icon "undo" at bounding box center [131, 126] width 8 height 8
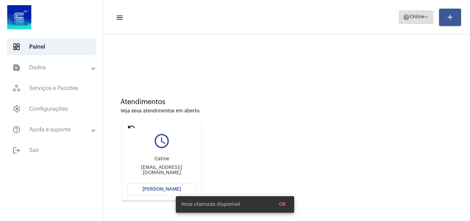
click at [413, 22] on span "help Online arrow_drop_down" at bounding box center [416, 17] width 26 height 12
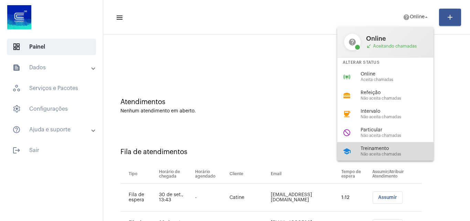
click at [381, 146] on span "Treinamento" at bounding box center [400, 148] width 78 height 5
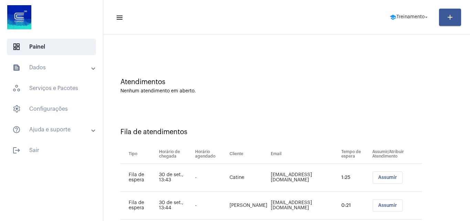
scroll to position [37, 0]
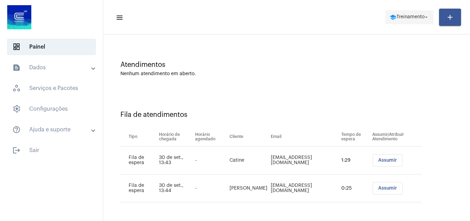
click at [401, 15] on span "Treinamento" at bounding box center [410, 17] width 28 height 5
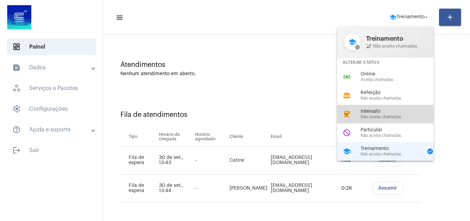
click at [380, 115] on span "Não aceita chamadas" at bounding box center [400, 117] width 78 height 4
